Goal: Information Seeking & Learning: Learn about a topic

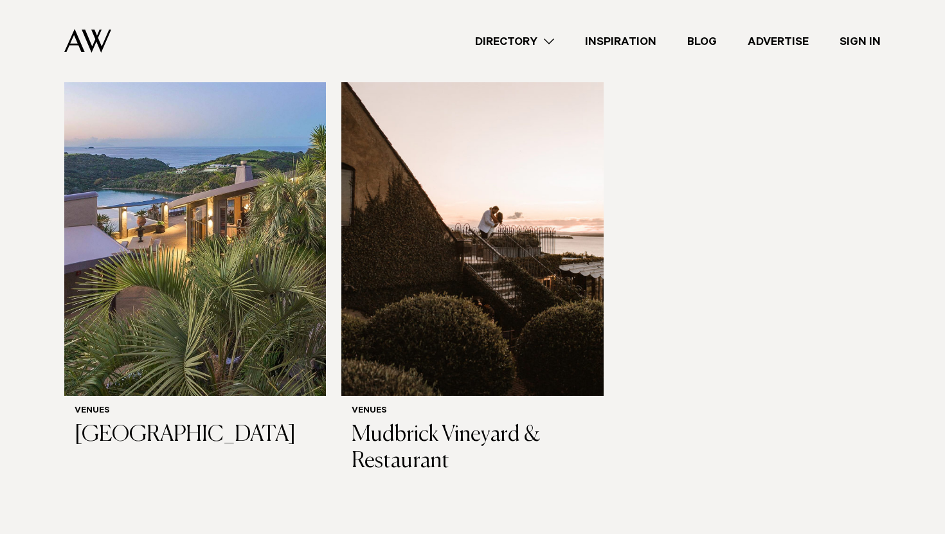
scroll to position [268, 0]
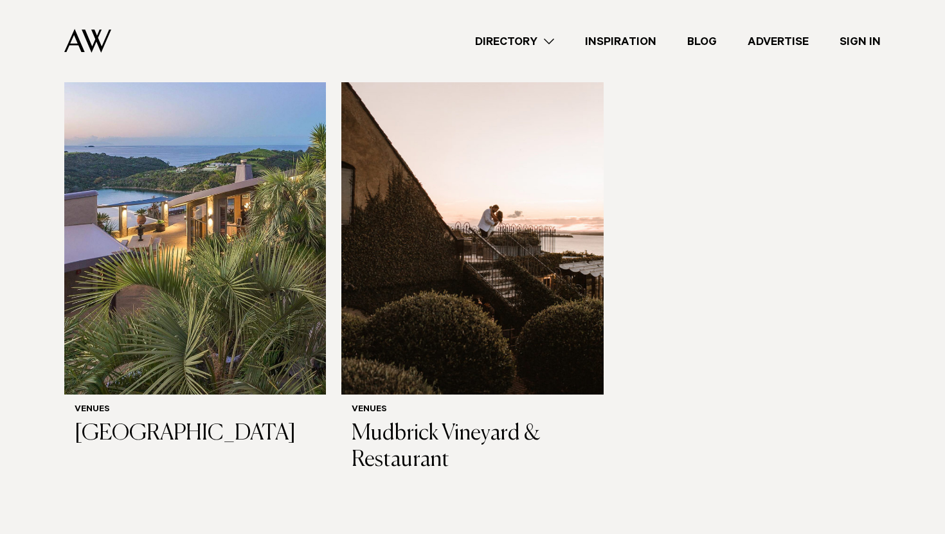
click at [0, 0] on div at bounding box center [0, 0] width 0 height 0
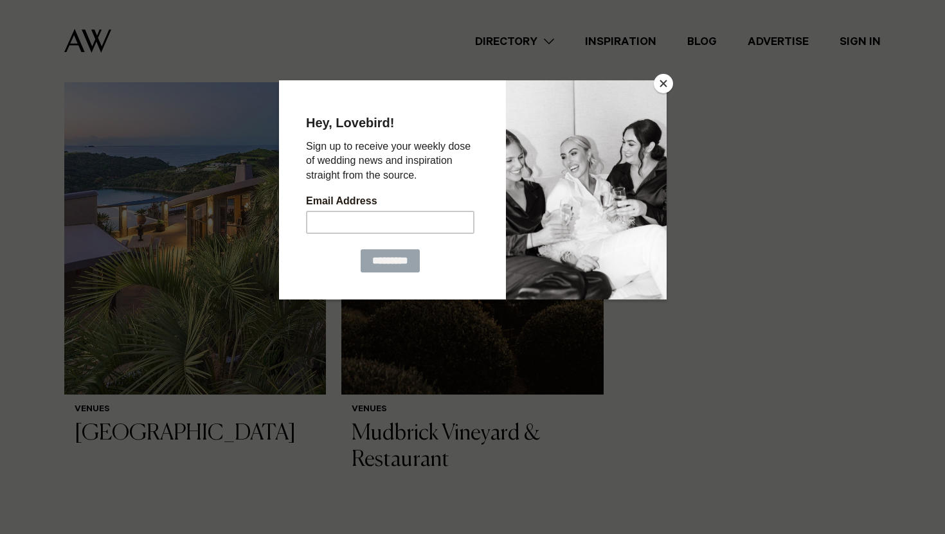
click at [659, 78] on button "Close" at bounding box center [663, 83] width 19 height 19
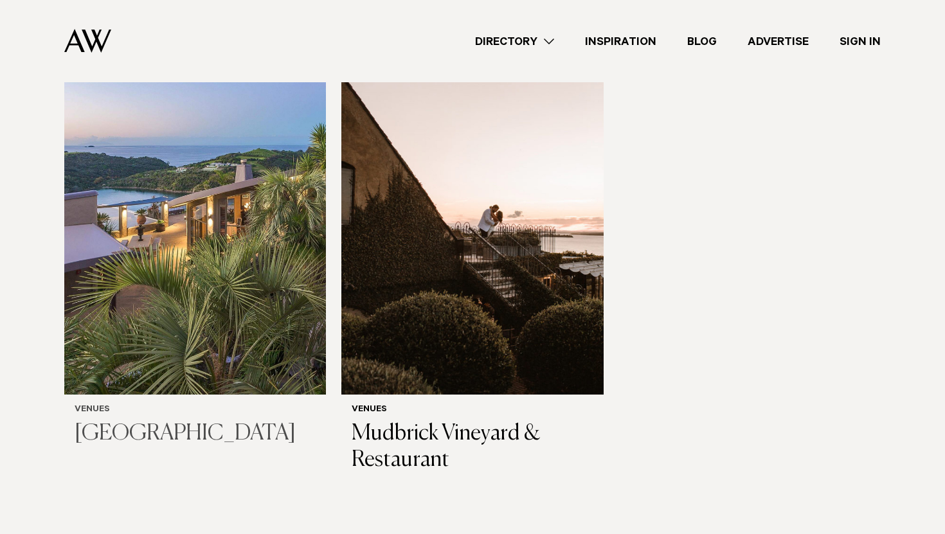
click at [216, 210] on img at bounding box center [195, 219] width 262 height 351
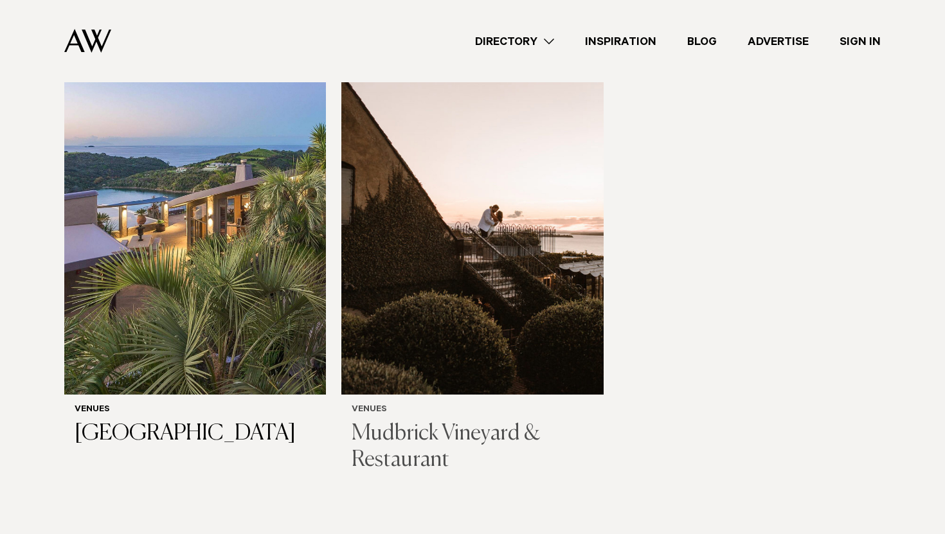
click at [439, 277] on img at bounding box center [472, 219] width 262 height 351
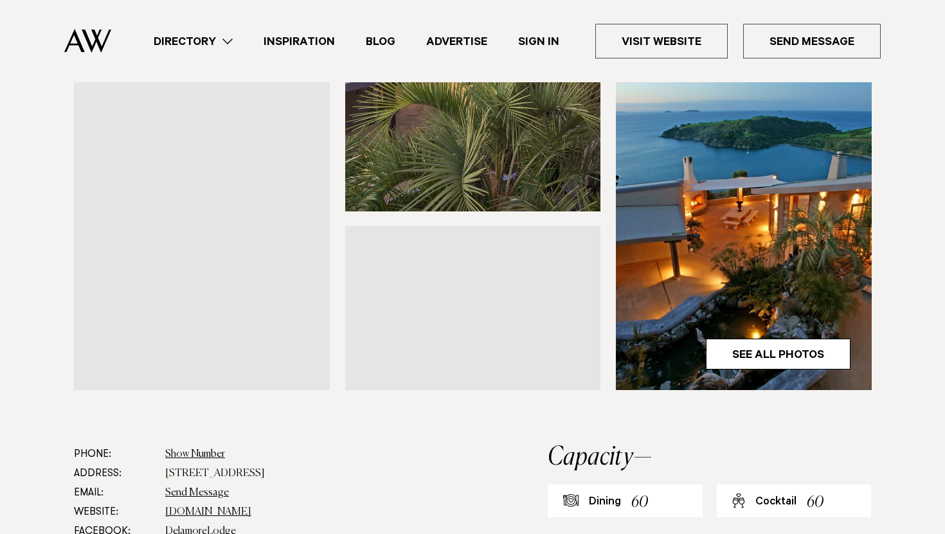
scroll to position [381, 0]
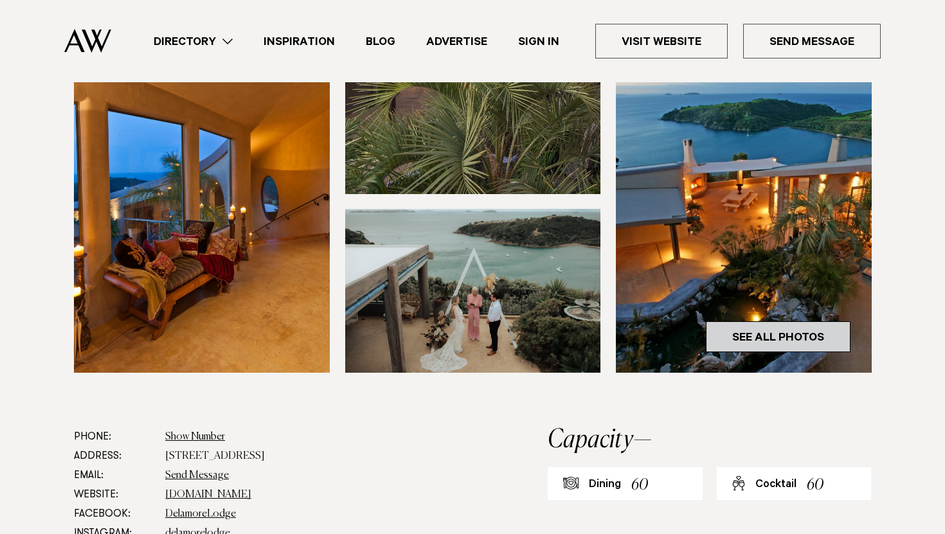
click at [766, 343] on link "See All Photos" at bounding box center [778, 337] width 145 height 31
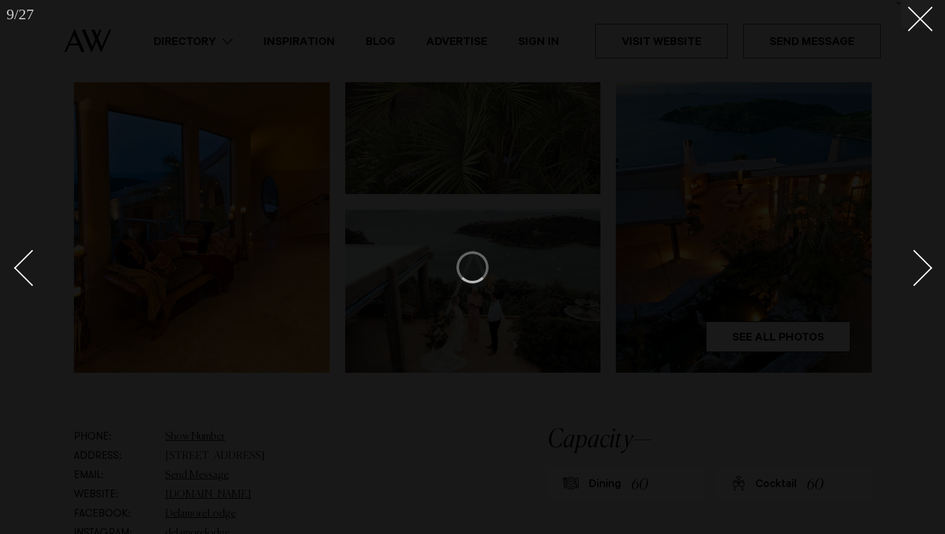
click at [925, 35] on div at bounding box center [472, 267] width 945 height 534
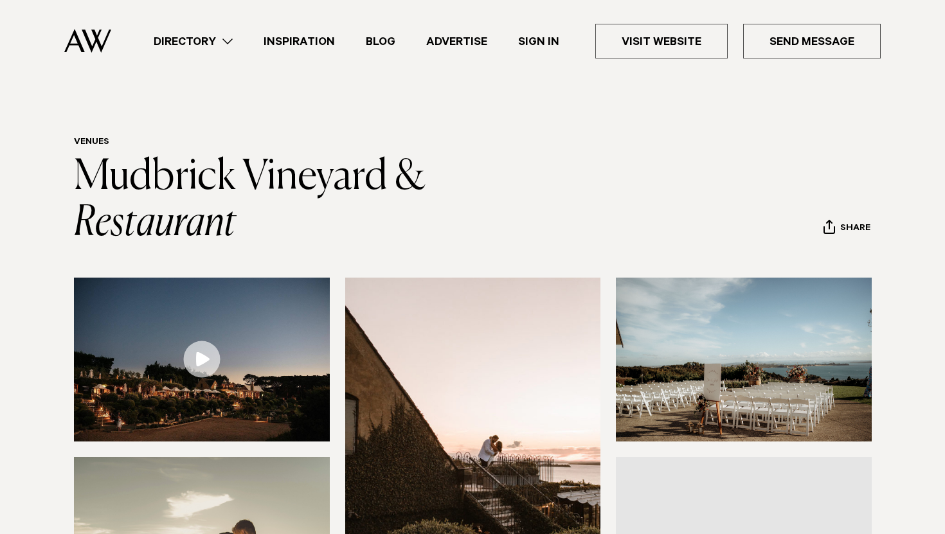
click at [556, 377] on img at bounding box center [473, 449] width 256 height 343
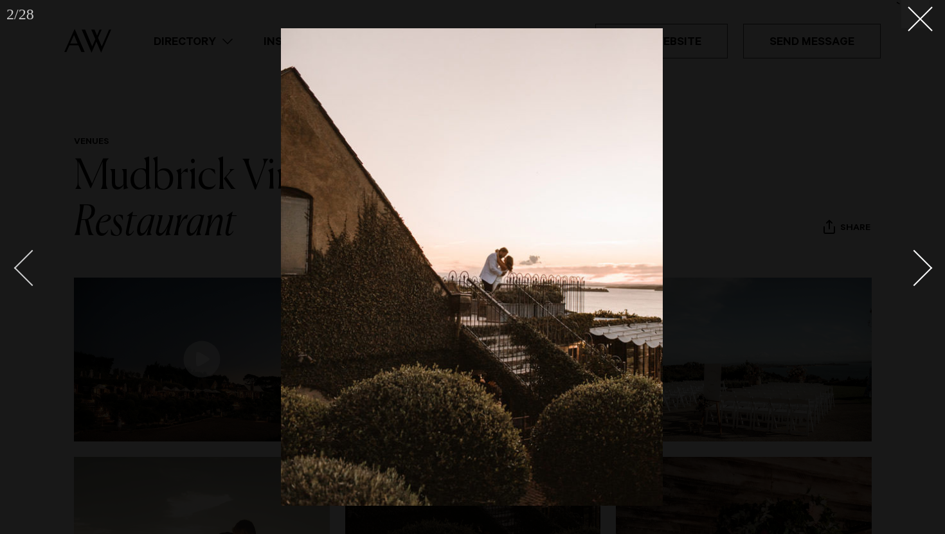
click at [34, 260] on div "Previous slide" at bounding box center [32, 268] width 37 height 37
click at [918, 260] on div "Next slide" at bounding box center [914, 268] width 37 height 37
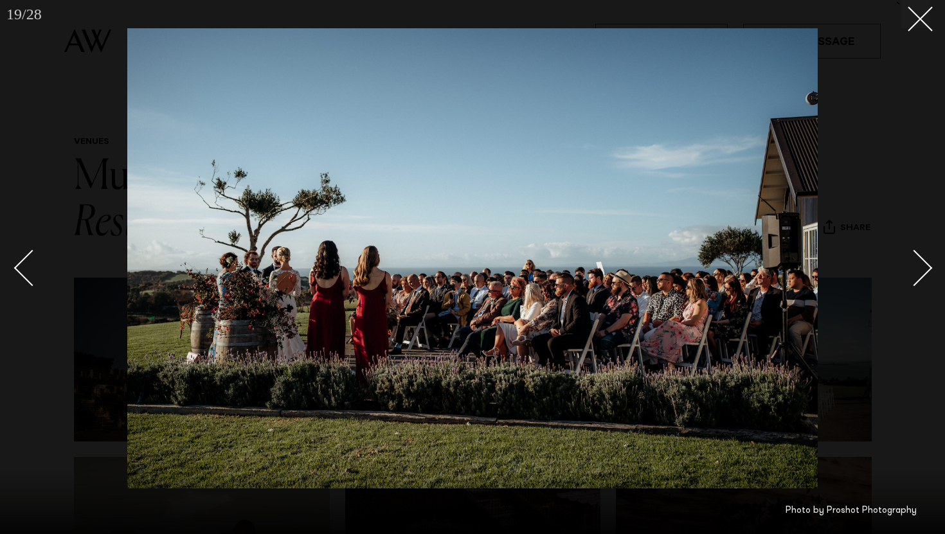
click at [927, 266] on div "Next slide" at bounding box center [914, 268] width 37 height 37
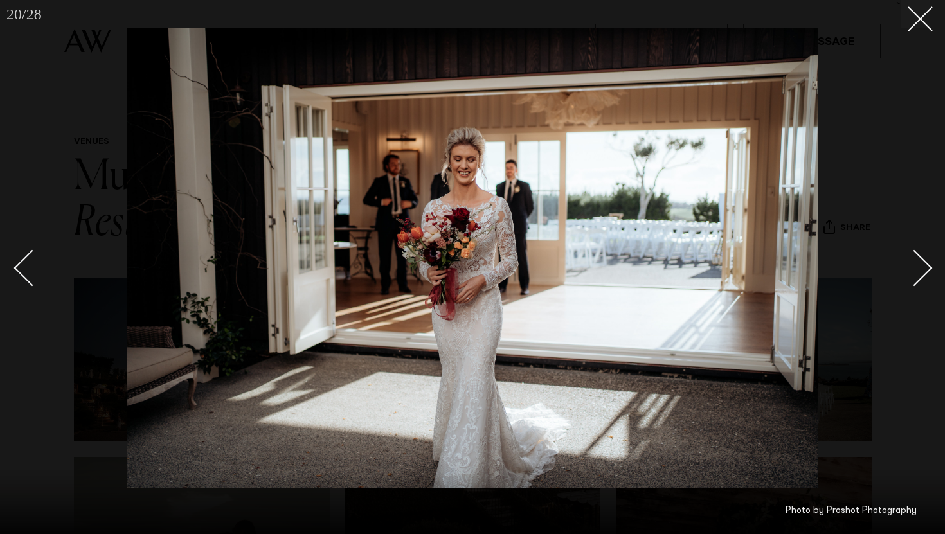
click at [927, 266] on div "Next slide" at bounding box center [914, 268] width 37 height 37
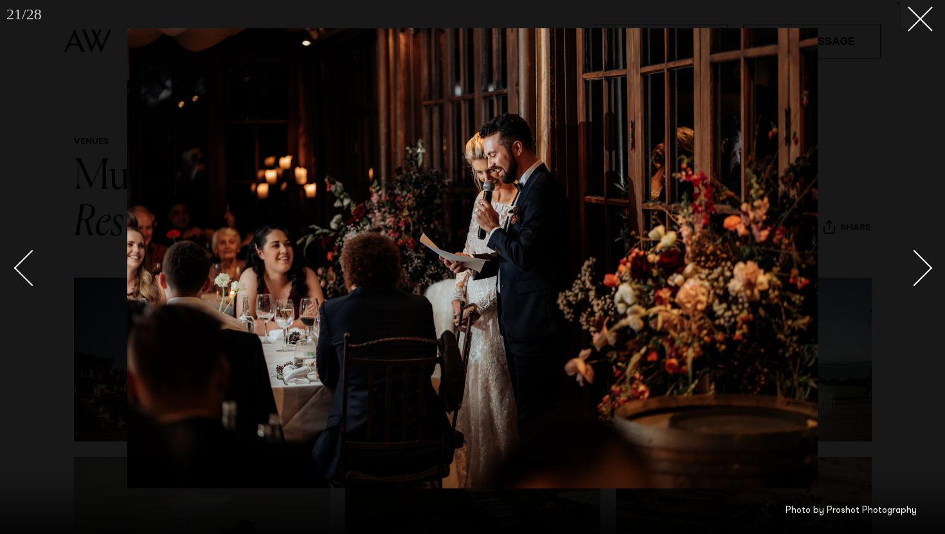
click at [927, 266] on div "Next slide" at bounding box center [914, 268] width 37 height 37
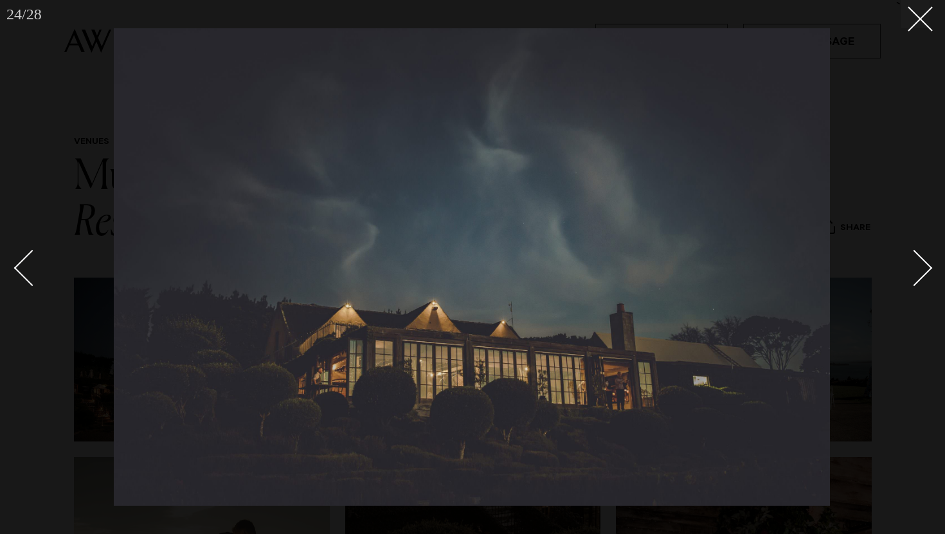
click at [929, 42] on div at bounding box center [472, 267] width 945 height 534
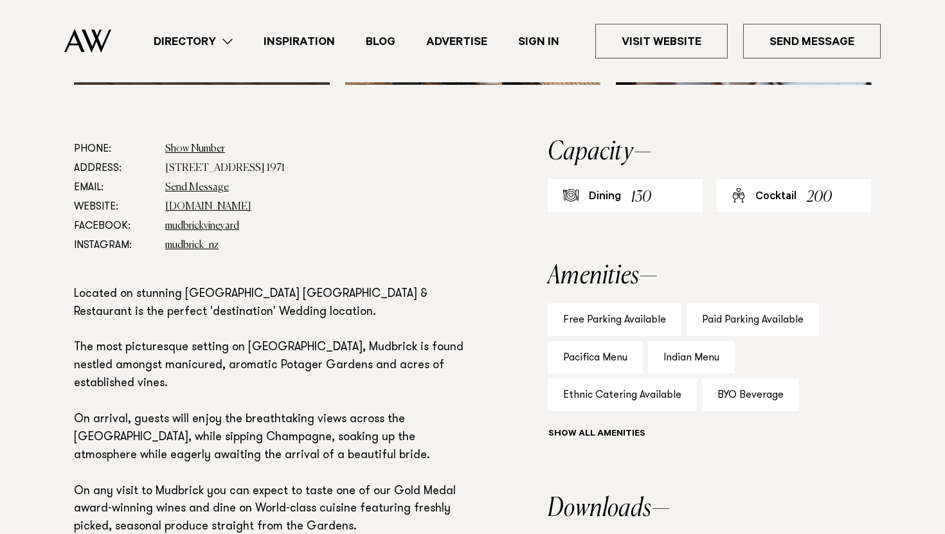
scroll to position [722, 0]
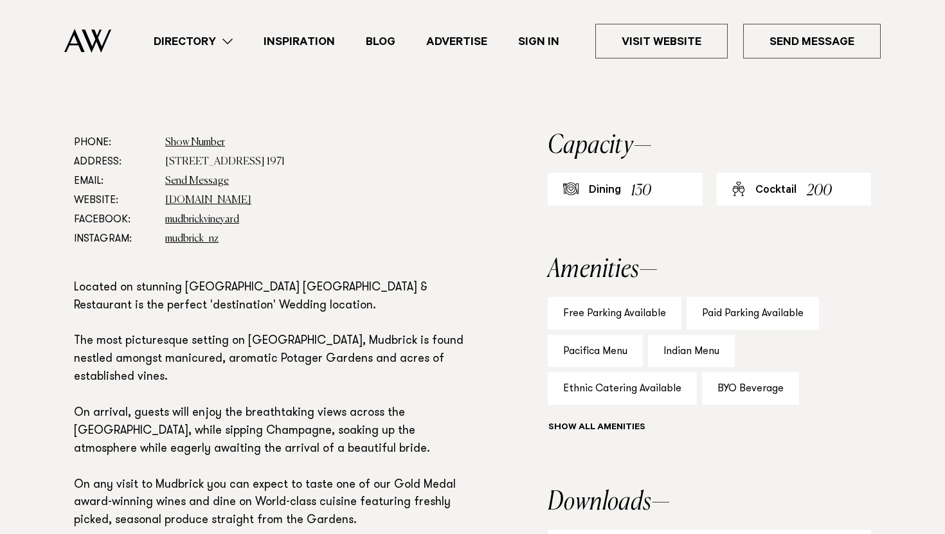
drag, startPoint x: 652, startPoint y: 188, endPoint x: 693, endPoint y: 191, distance: 41.3
click at [692, 192] on div "Dining 130" at bounding box center [625, 189] width 155 height 33
drag, startPoint x: 828, startPoint y: 188, endPoint x: 806, endPoint y: 187, distance: 21.9
click at [806, 187] on div "Cocktail 200" at bounding box center [794, 189] width 155 height 33
click at [835, 145] on h2 "Capacity" at bounding box center [709, 146] width 323 height 26
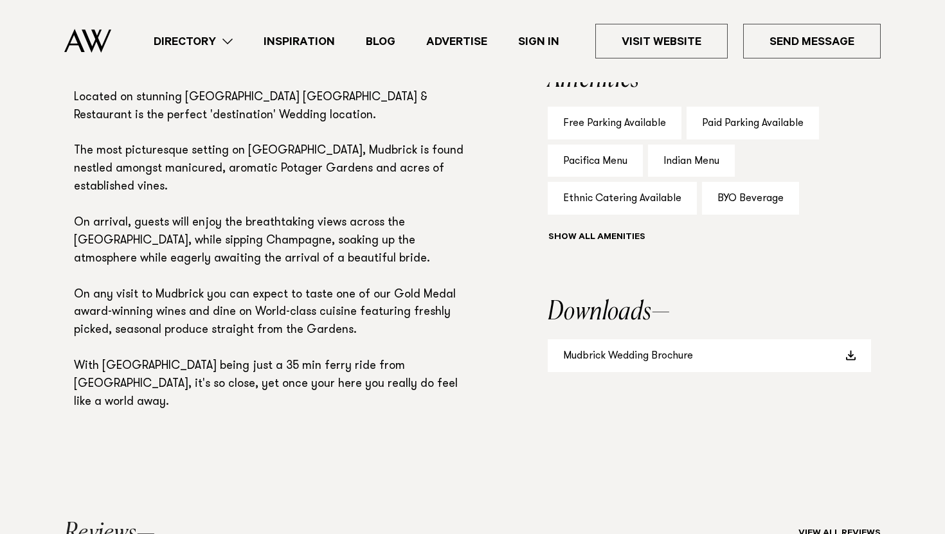
scroll to position [949, 0]
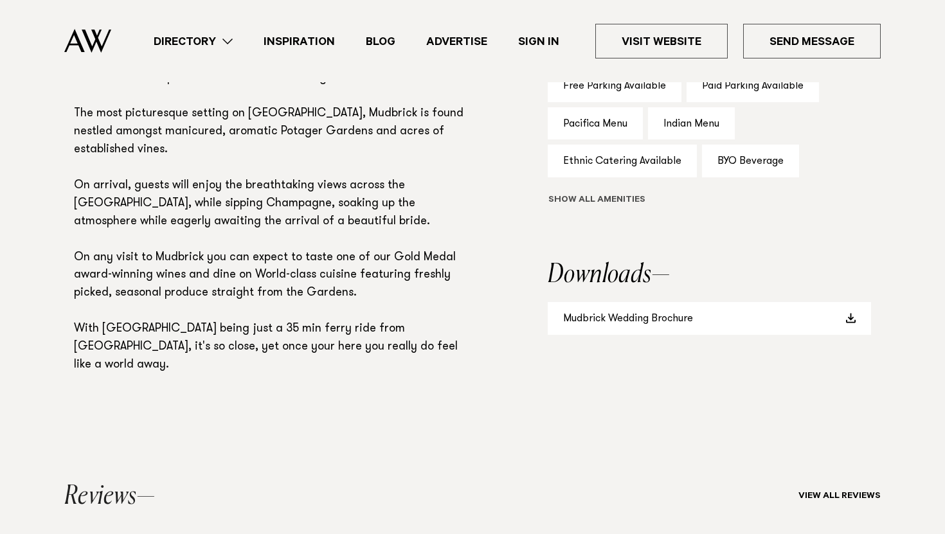
click at [614, 199] on button "Show all" at bounding box center [620, 201] width 145 height 14
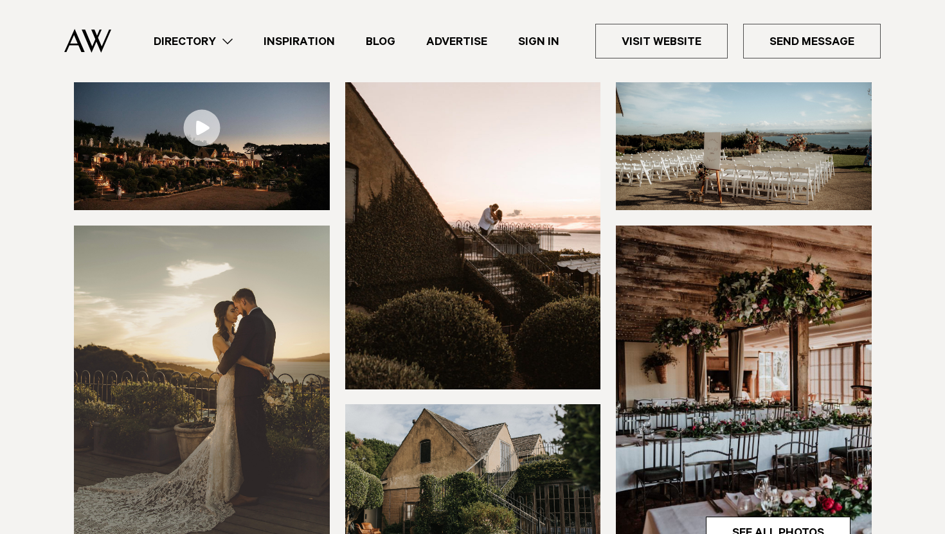
scroll to position [0, 0]
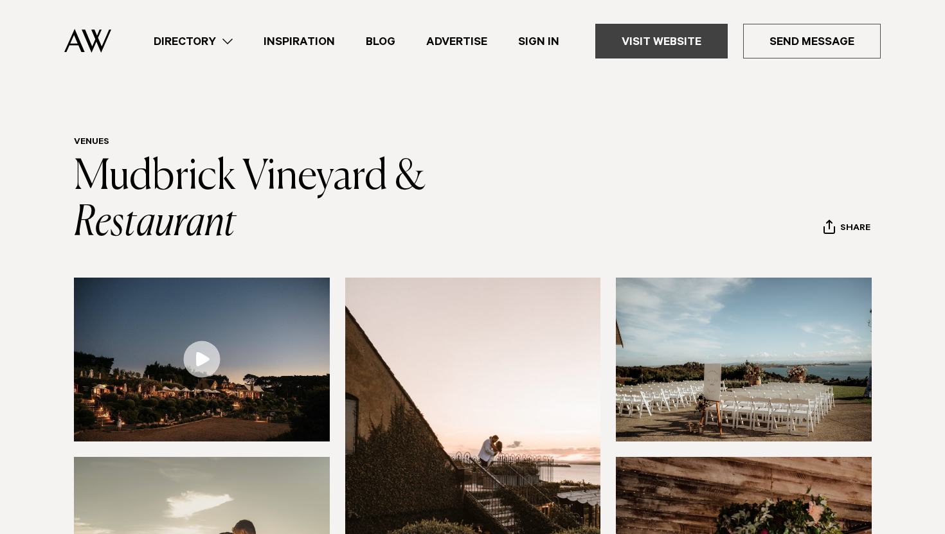
click at [671, 30] on link "Visit Website" at bounding box center [661, 41] width 132 height 35
